Goal: Task Accomplishment & Management: Manage account settings

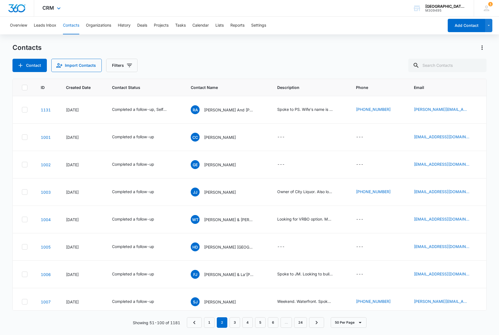
click at [54, 9] on div "CRM Apps Reputation Forms CRM Email Social Payments POS Content Ads Intelligenc…" at bounding box center [52, 8] width 36 height 16
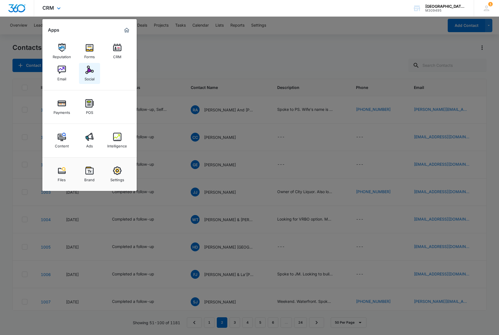
click at [88, 68] on img at bounding box center [89, 70] width 8 height 8
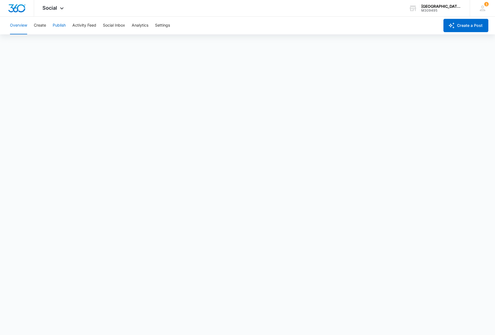
click at [61, 27] on button "Publish" at bounding box center [59, 26] width 13 height 18
click at [151, 41] on div "Calendar Schedules" at bounding box center [248, 43] width 482 height 16
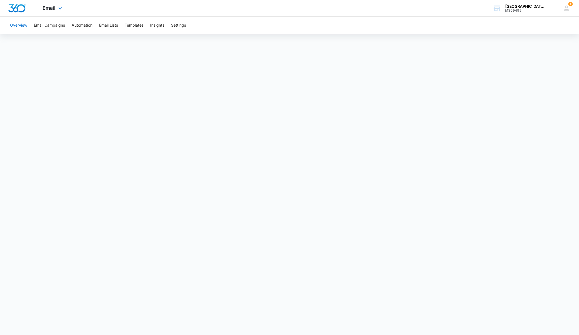
click at [20, 8] on img "Dashboard" at bounding box center [17, 8] width 18 height 8
click at [65, 10] on div "Email Apps Reputation Forms CRM Email Social Payments POS Content Ads Intellige…" at bounding box center [53, 8] width 38 height 16
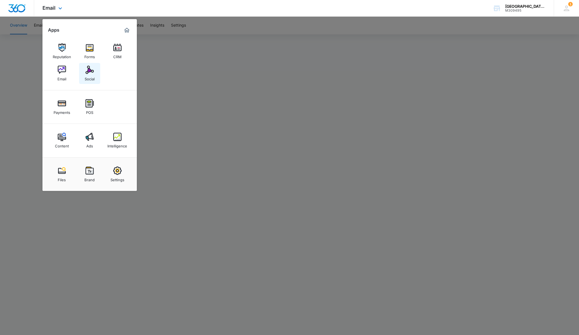
click at [89, 71] on img at bounding box center [89, 70] width 8 height 8
